Goal: Navigation & Orientation: Understand site structure

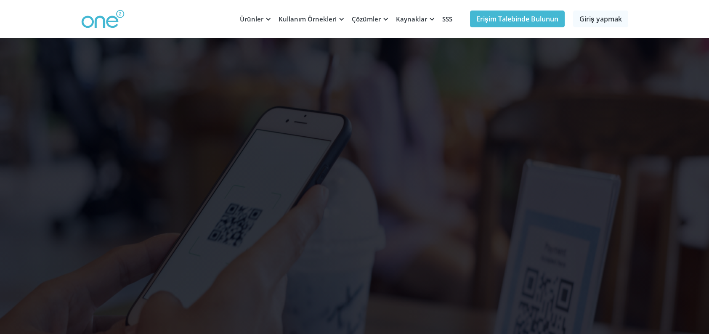
drag, startPoint x: 0, startPoint y: 0, endPoint x: 313, endPoint y: 146, distance: 345.1
click at [313, 146] on font "Menü Bölünmüş Test ile Restoran Satışlarını Artırın" at bounding box center [354, 126] width 253 height 99
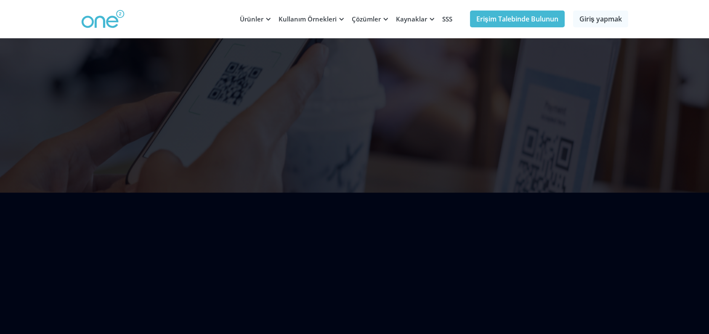
scroll to position [168, 0]
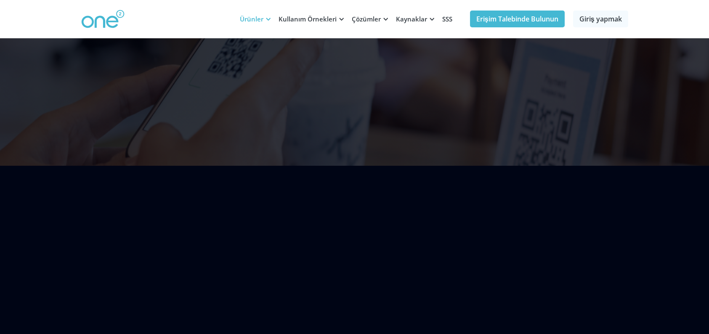
click at [259, 26] on div "Ürünler" at bounding box center [254, 18] width 39 height 25
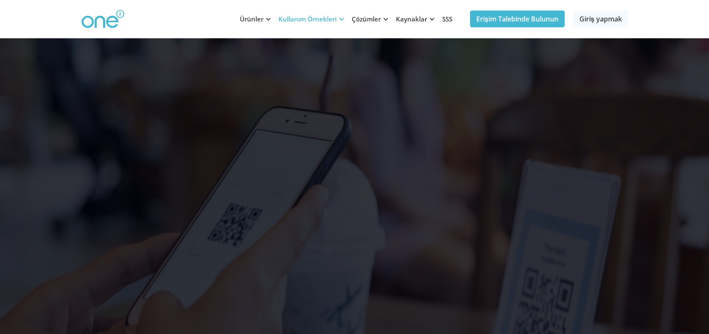
click at [306, 12] on div "Kullanım Örnekleri" at bounding box center [309, 18] width 73 height 25
click at [307, 17] on font "Kullanım Örnekleri" at bounding box center [307, 19] width 58 height 8
click at [341, 18] on div at bounding box center [341, 19] width 6 height 6
click at [375, 19] on font "Çözümler" at bounding box center [366, 19] width 29 height 8
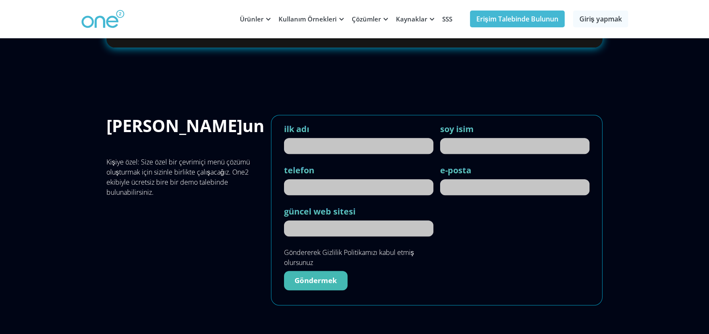
scroll to position [3725, 0]
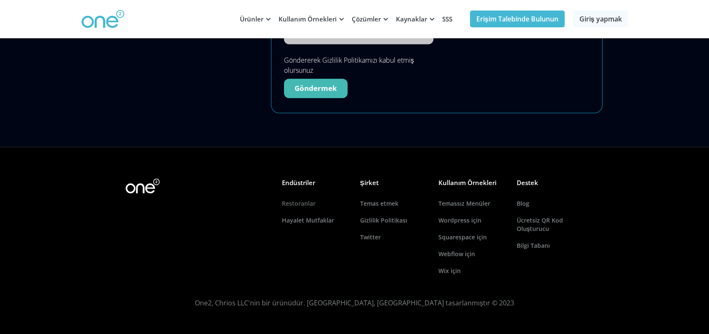
click at [307, 206] on font "Restoranlar" at bounding box center [299, 203] width 34 height 8
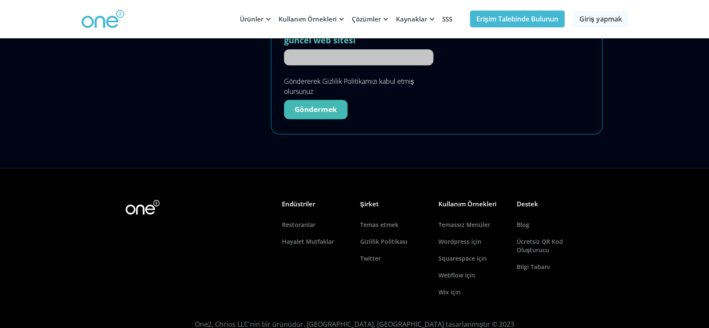
scroll to position [2553, 0]
